Goal: Check status: Check status

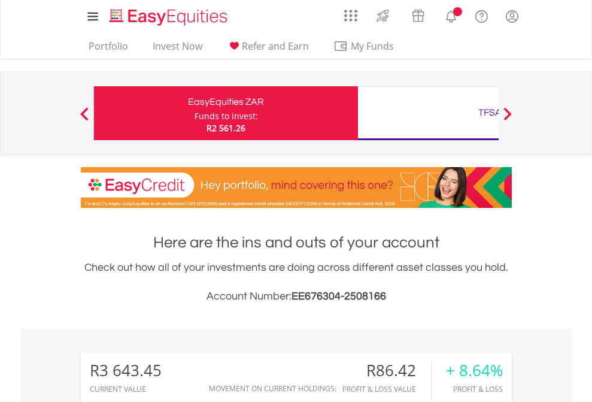
scroll to position [115, 188]
click at [195, 113] on div "Funds to invest:" at bounding box center [226, 116] width 63 height 12
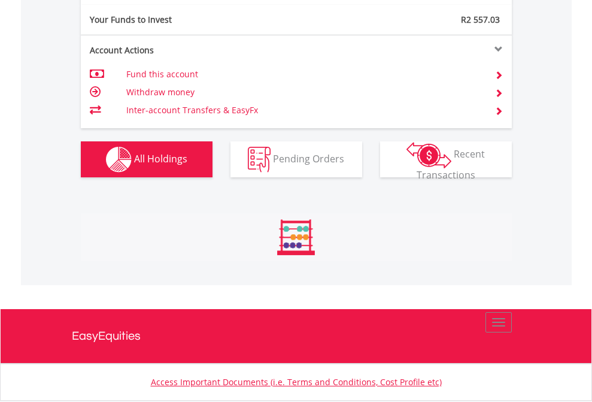
scroll to position [115, 188]
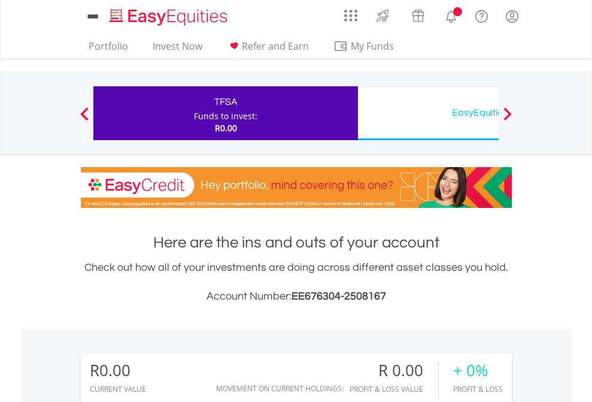
scroll to position [115, 188]
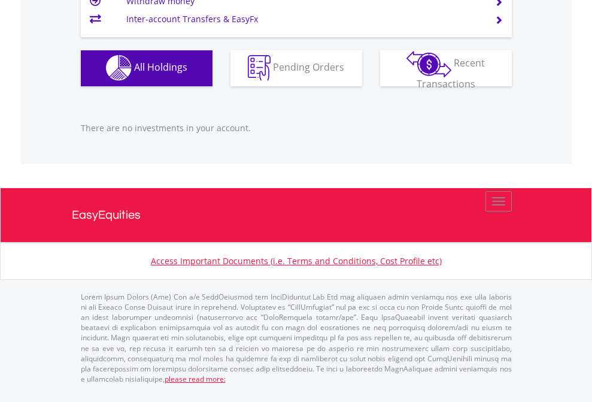
scroll to position [1185, 0]
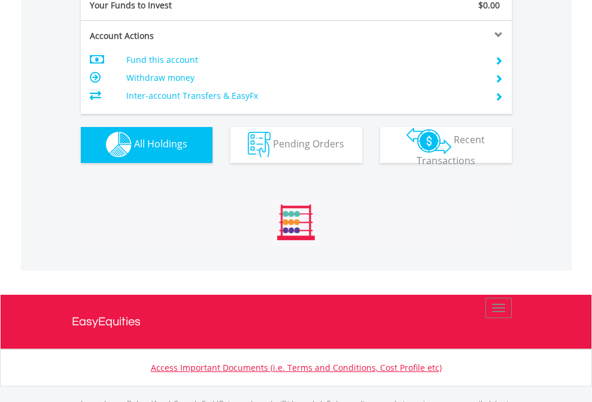
scroll to position [1185, 0]
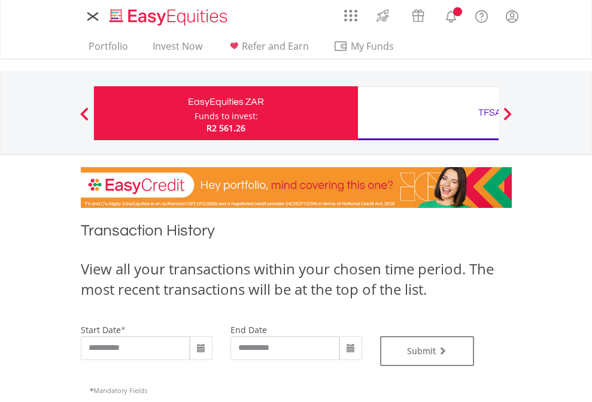
type input "**********"
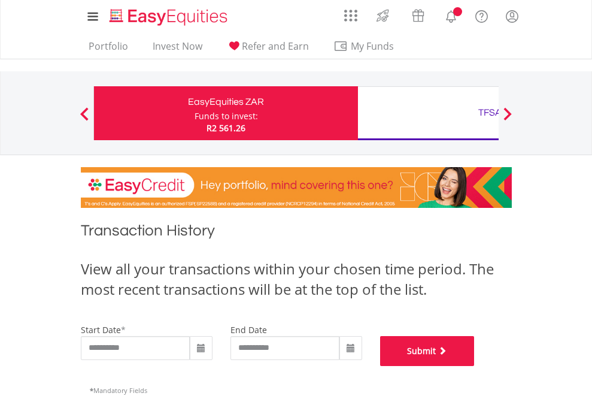
click at [475, 366] on button "Submit" at bounding box center [427, 351] width 95 height 30
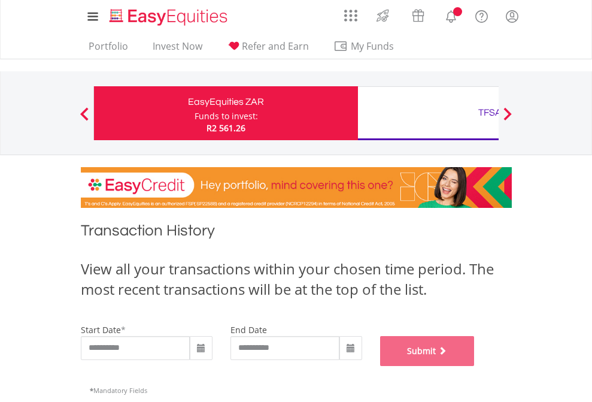
scroll to position [485, 0]
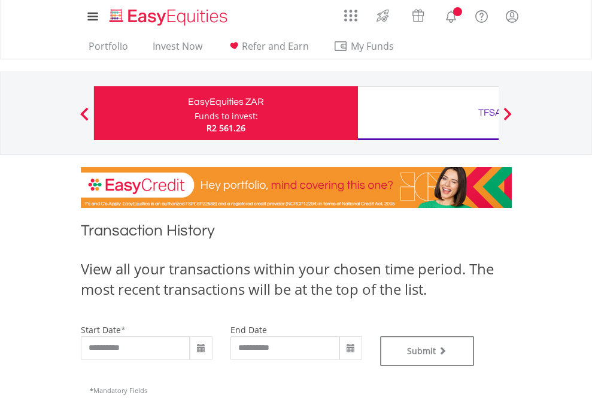
click at [428, 113] on div "TFSA" at bounding box center [490, 112] width 250 height 17
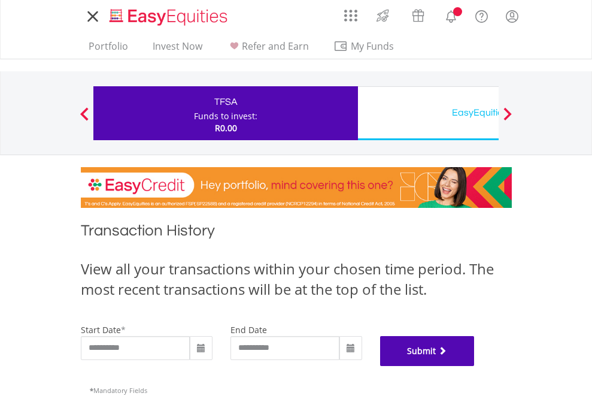
click at [475, 366] on button "Submit" at bounding box center [427, 351] width 95 height 30
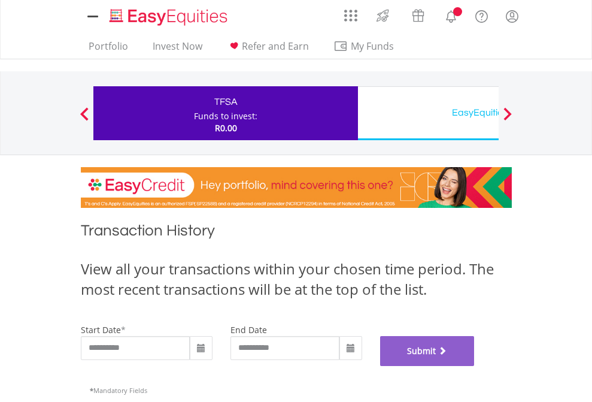
scroll to position [485, 0]
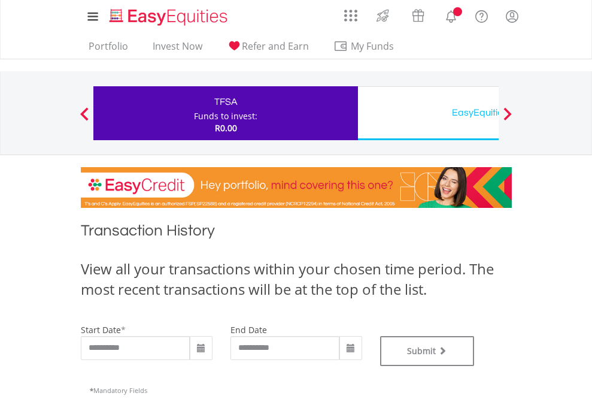
click at [428, 113] on div "EasyEquities USD" at bounding box center [490, 112] width 250 height 17
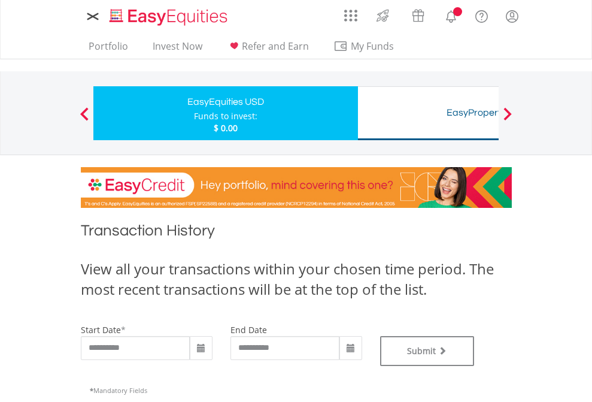
type input "**********"
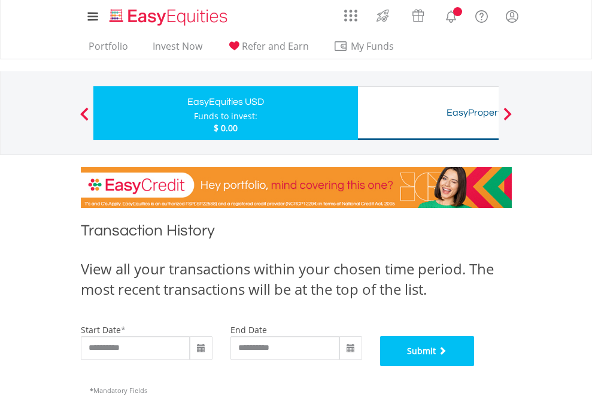
click at [475, 366] on button "Submit" at bounding box center [427, 351] width 95 height 30
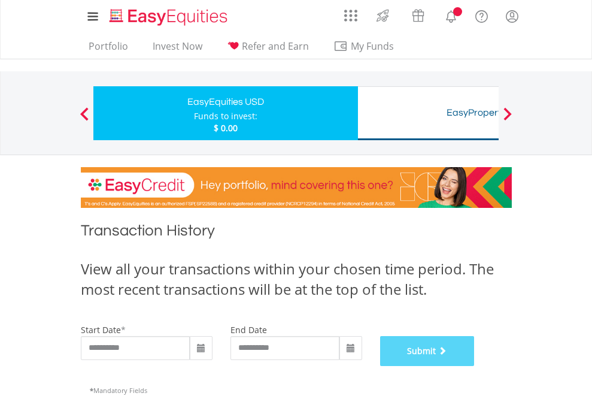
scroll to position [485, 0]
